Goal: Communication & Community: Answer question/provide support

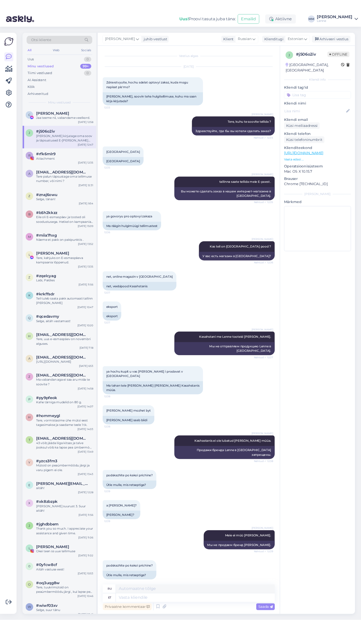
scroll to position [98, 0]
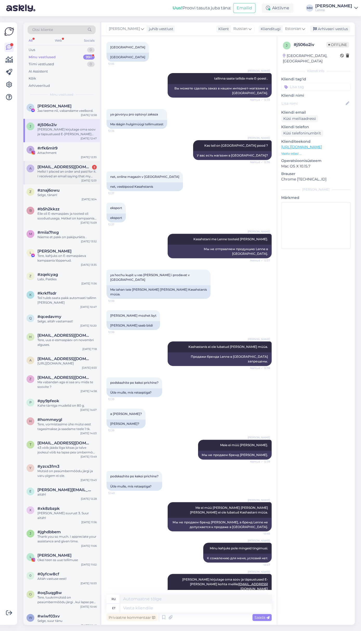
click at [79, 177] on div "Hello! I placed an order and paid for it. I received an email saying that my or…" at bounding box center [66, 173] width 59 height 9
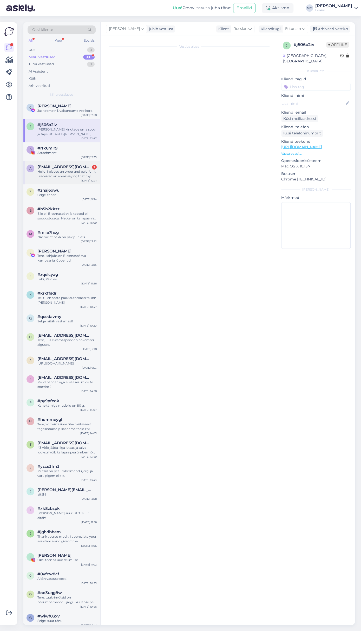
scroll to position [0, 0]
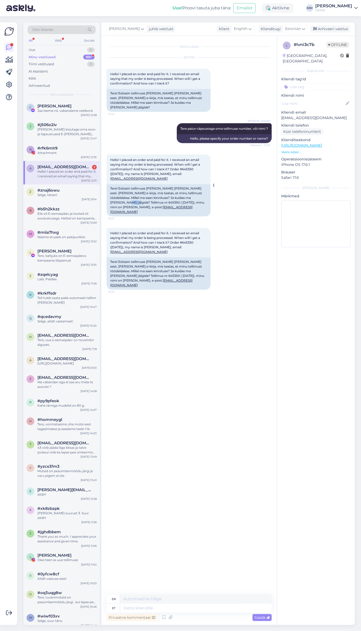
drag, startPoint x: 121, startPoint y: 197, endPoint x: 110, endPoint y: 198, distance: 10.4
click at [110, 198] on div "Tere! Esitasin tellimuse [PERSON_NAME] [PERSON_NAME] eest. [PERSON_NAME] e-kirj…" at bounding box center [159, 200] width 104 height 32
copy div "645350"
click at [172, 607] on textarea at bounding box center [195, 607] width 151 height 9
type textarea "tere,"
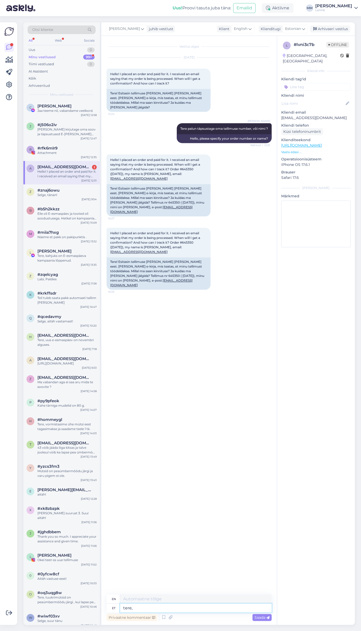
type textarea "hello,"
type textarea "tere, teie p"
type textarea "hello, you"
type textarea "tere, teie pakk o"
type textarea "hello, your package"
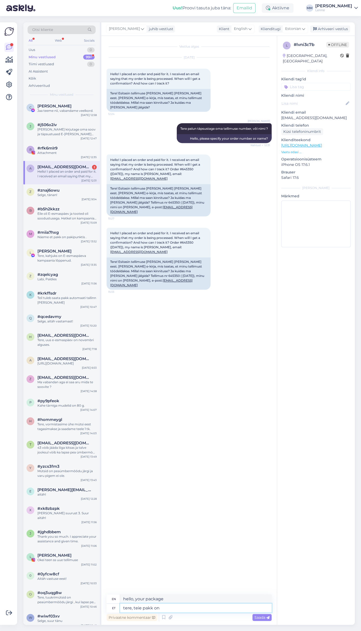
type textarea "tere, teie pakk on"
type textarea "Hello, your package is"
type textarea "tere, teie pakk on [PERSON_NAME]"
type textarea "Hello, your package is on its way."
type textarea "tere, teie pakk on [PERSON_NAME] sihtriiki"
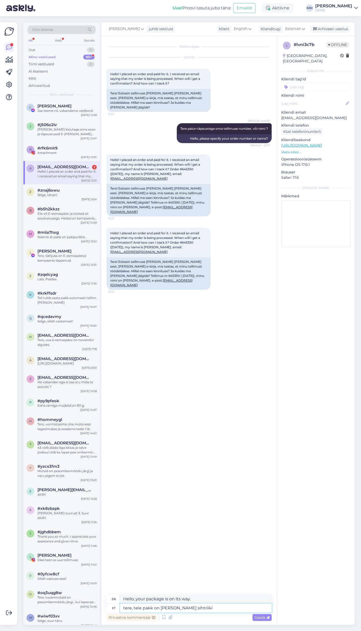
type textarea "Hello, your package is on its way to the destination country."
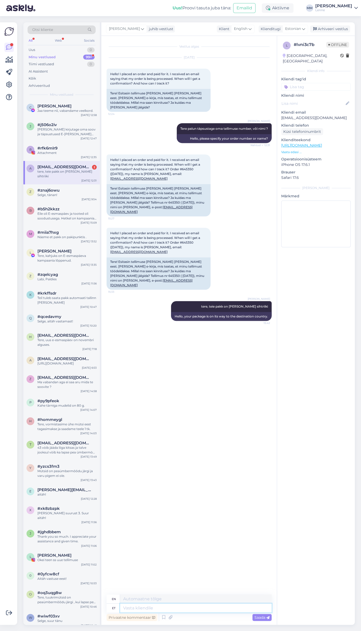
paste textarea "CE213859354EE"
type textarea "CE213859354EE"
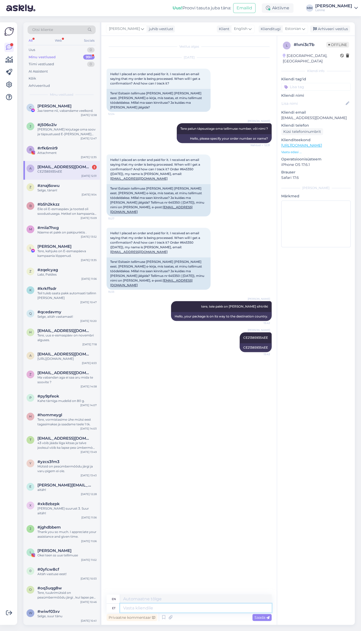
click at [152, 607] on textarea at bounding box center [195, 607] width 151 height 9
paste textarea "CE213859354EE"
type textarea "CE213859354EE"
drag, startPoint x: 166, startPoint y: 606, endPoint x: 114, endPoint y: 603, distance: 52.3
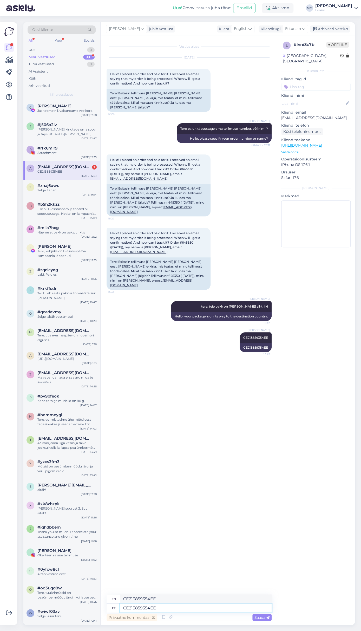
click at [120, 603] on textarea "CE213859354EE" at bounding box center [195, 607] width 151 height 9
paste textarea "[URL][DOMAIN_NAME]"
type textarea "[URL][DOMAIN_NAME]"
click at [71, 193] on div "Selge, tänan!" at bounding box center [66, 190] width 59 height 5
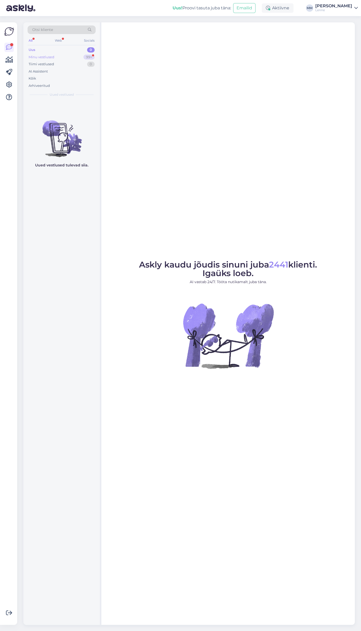
click at [70, 58] on div "Minu vestlused 99+" at bounding box center [62, 57] width 68 height 7
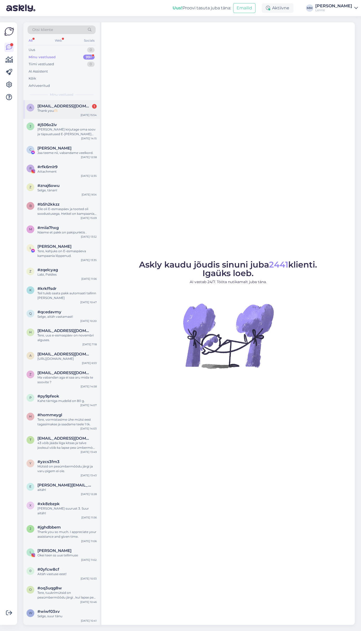
click at [67, 108] on div "Thank you🫶🏻" at bounding box center [66, 110] width 59 height 5
